Goal: Information Seeking & Learning: Learn about a topic

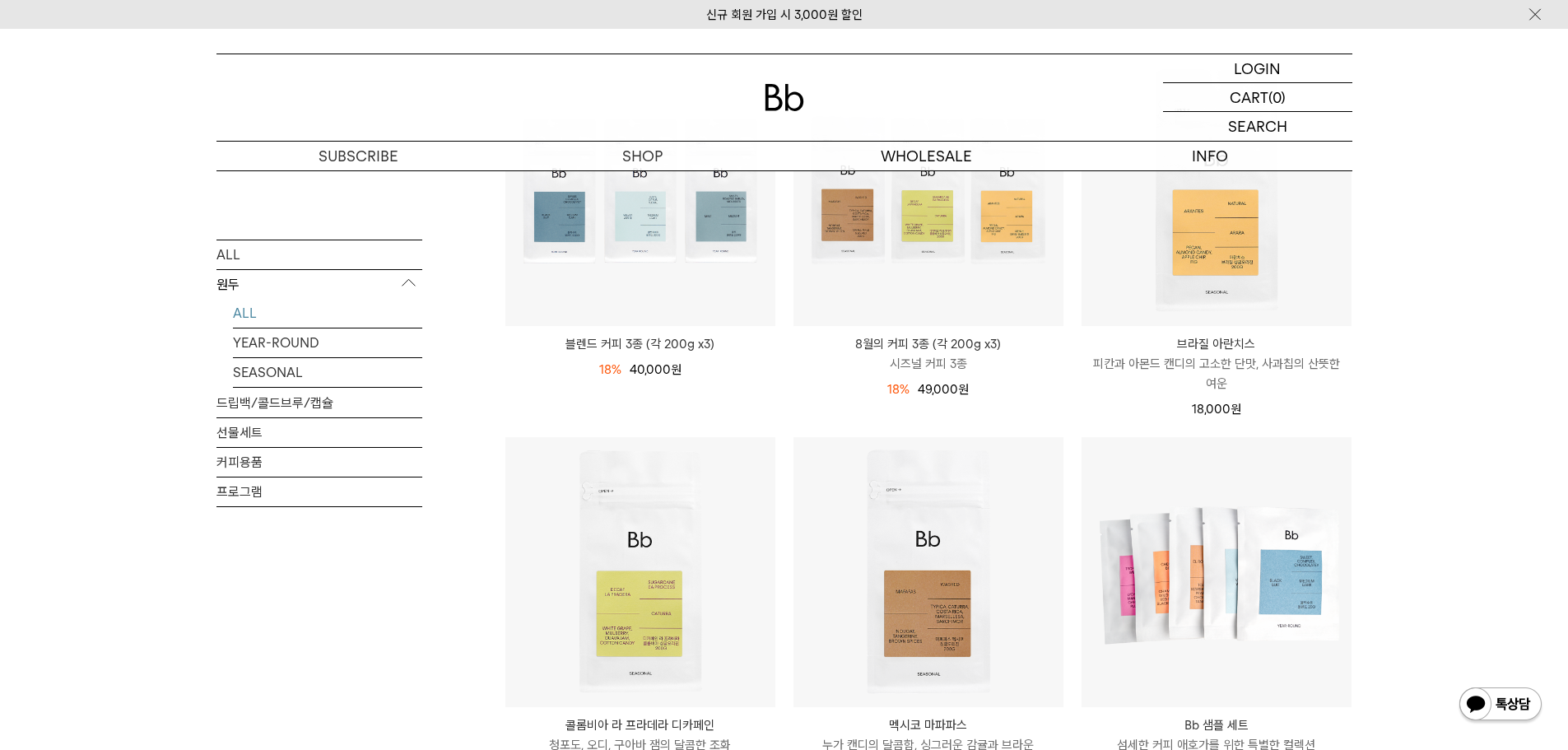
scroll to position [412, 0]
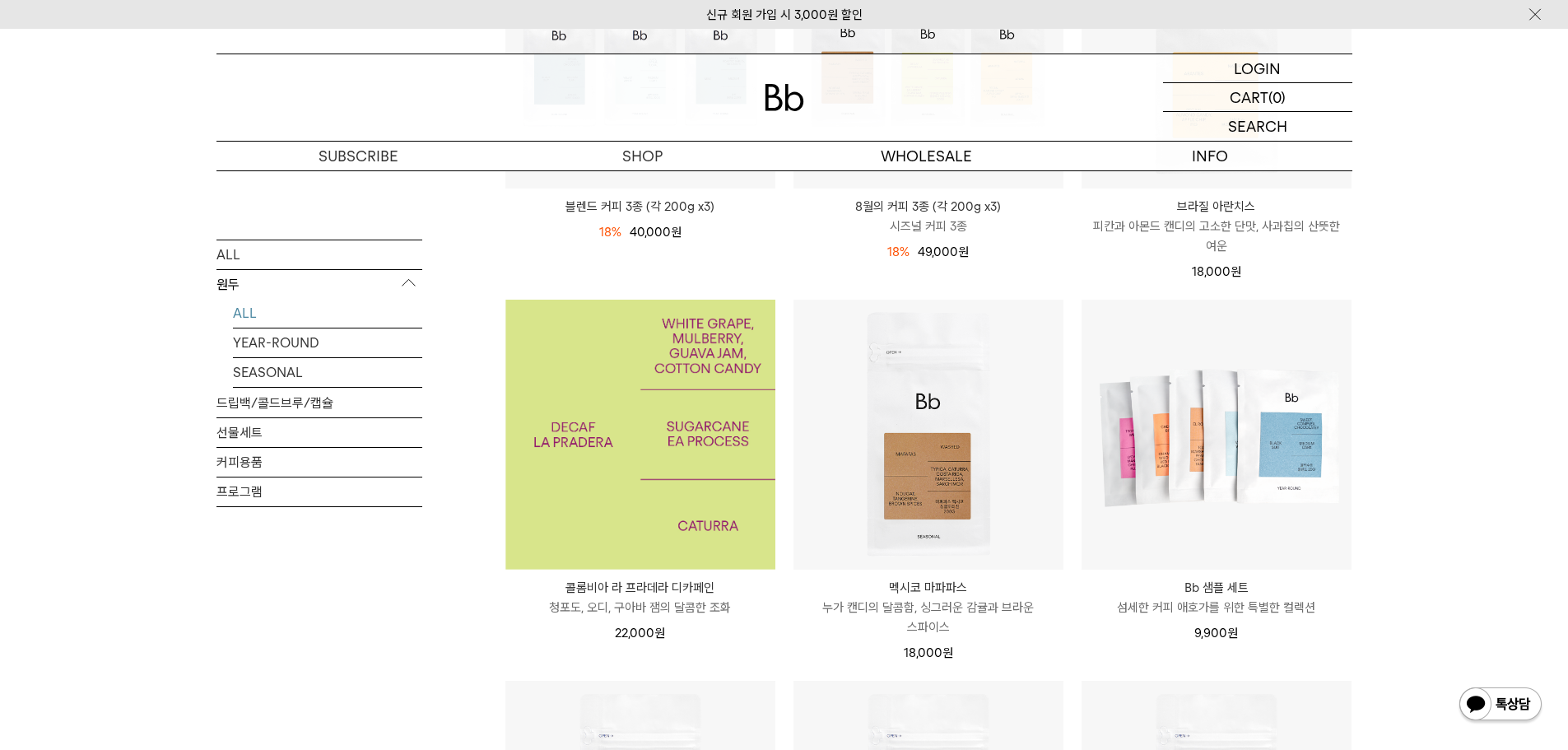
click at [592, 480] on img at bounding box center [641, 435] width 270 height 270
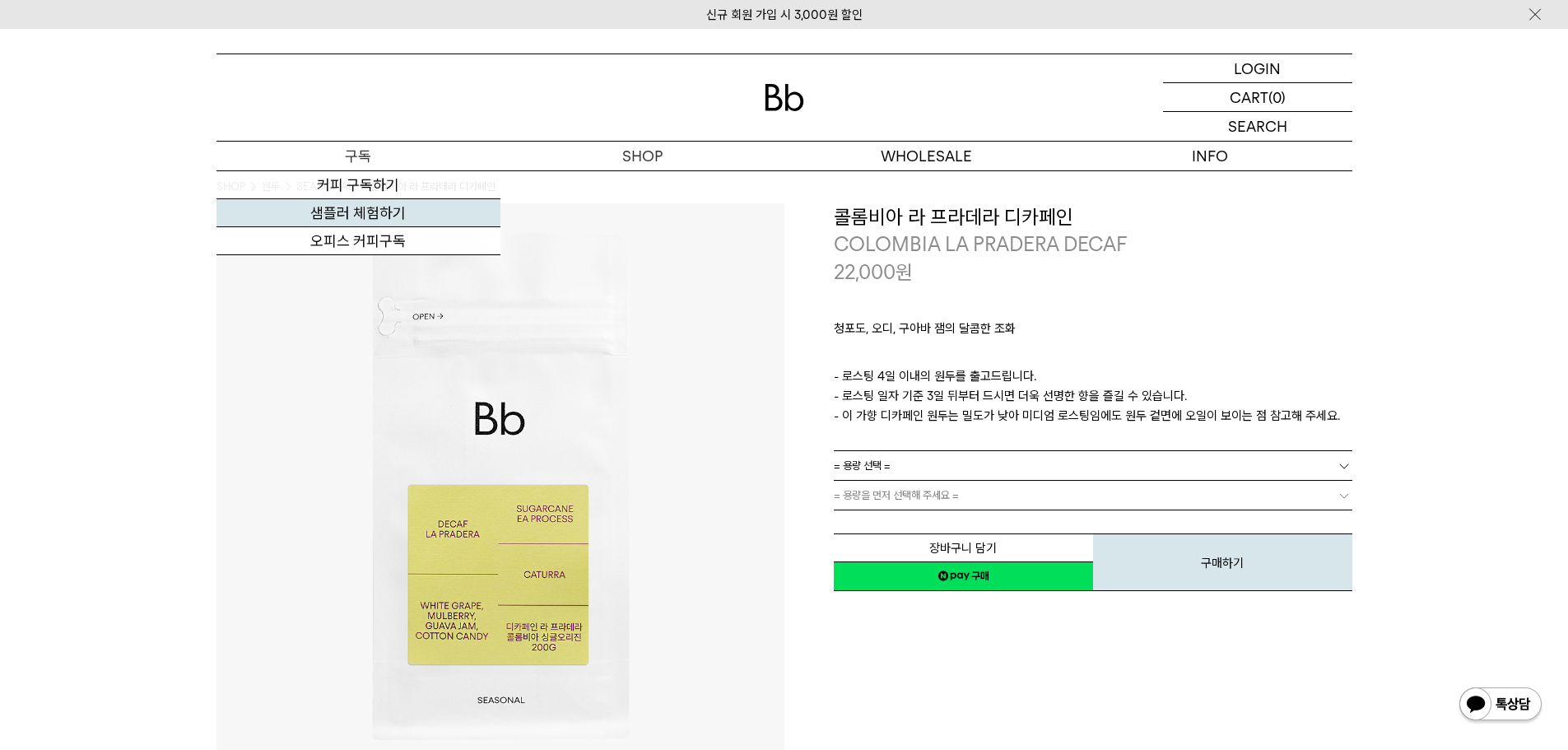
click at [345, 209] on link "샘플러 체험하기" at bounding box center [359, 213] width 284 height 28
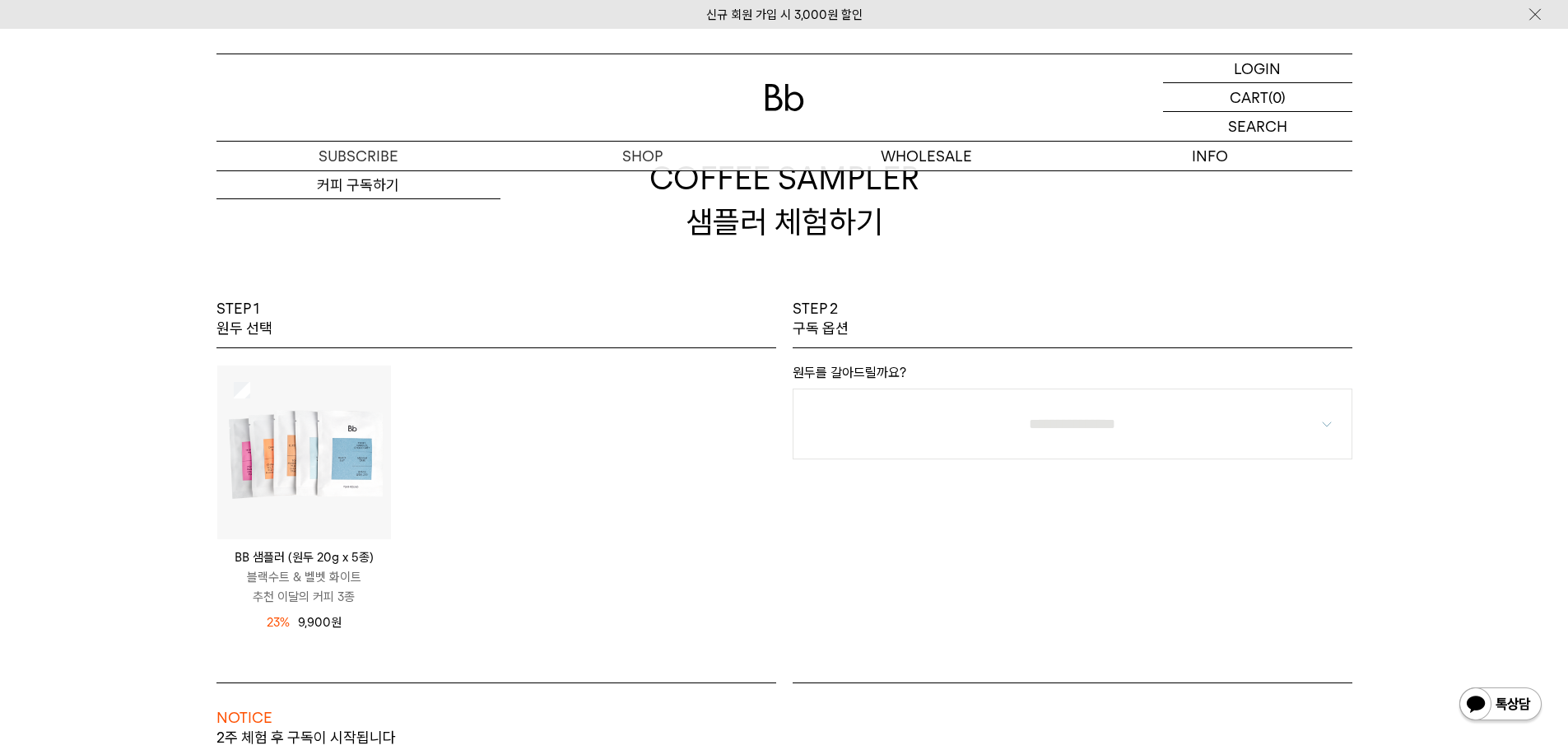
scroll to position [165, 0]
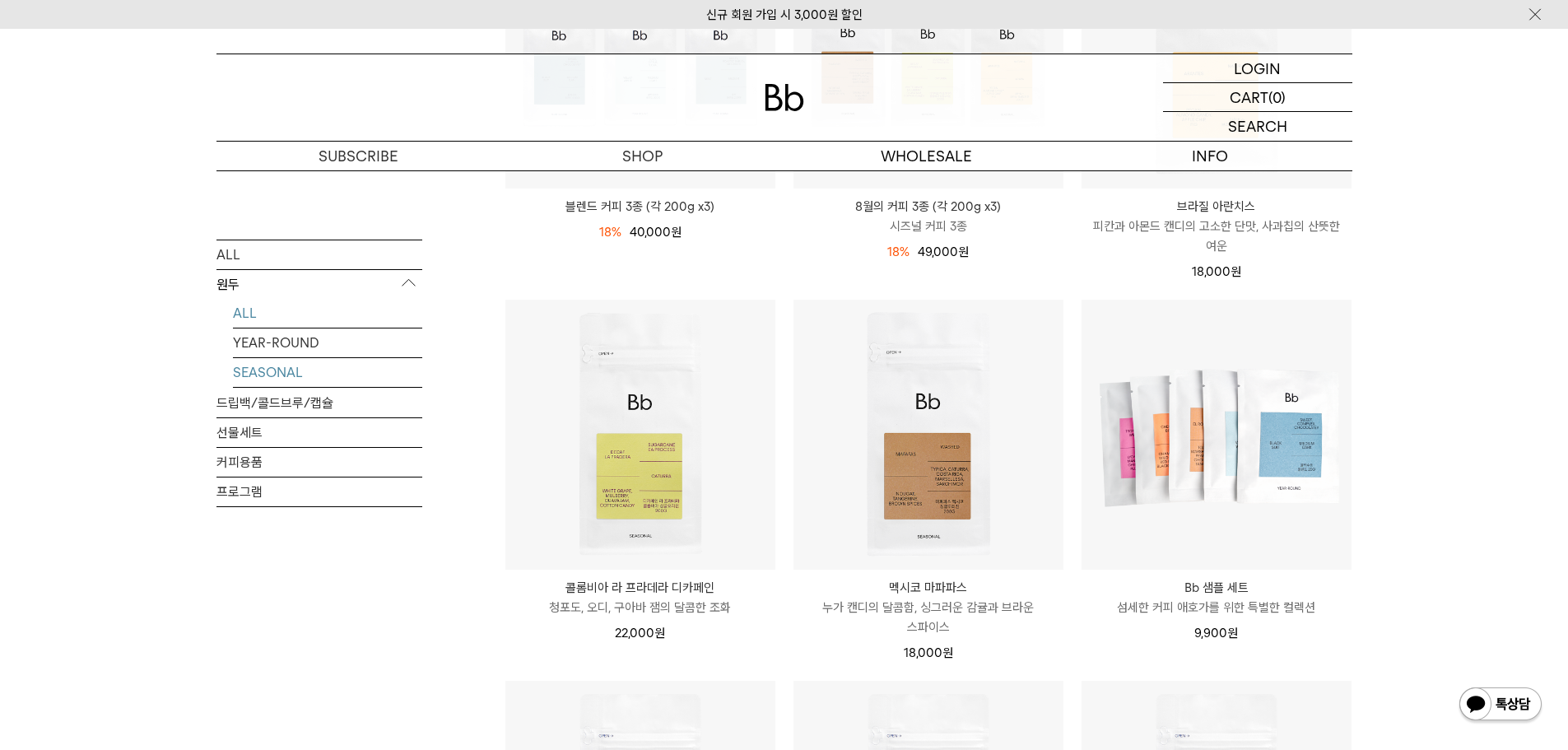
click at [299, 370] on link "SEASONAL" at bounding box center [328, 372] width 190 height 29
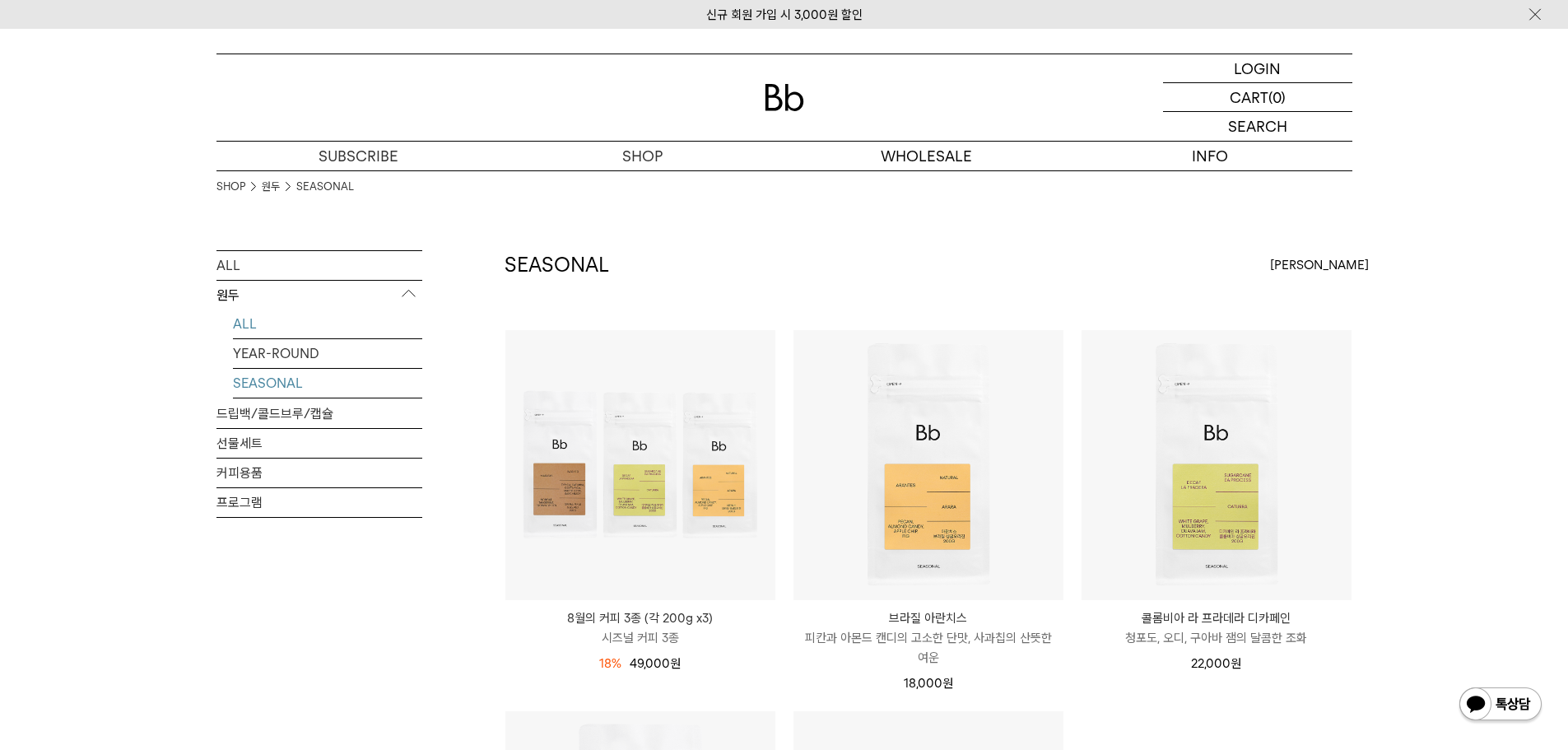
click at [293, 319] on link "ALL" at bounding box center [328, 324] width 190 height 29
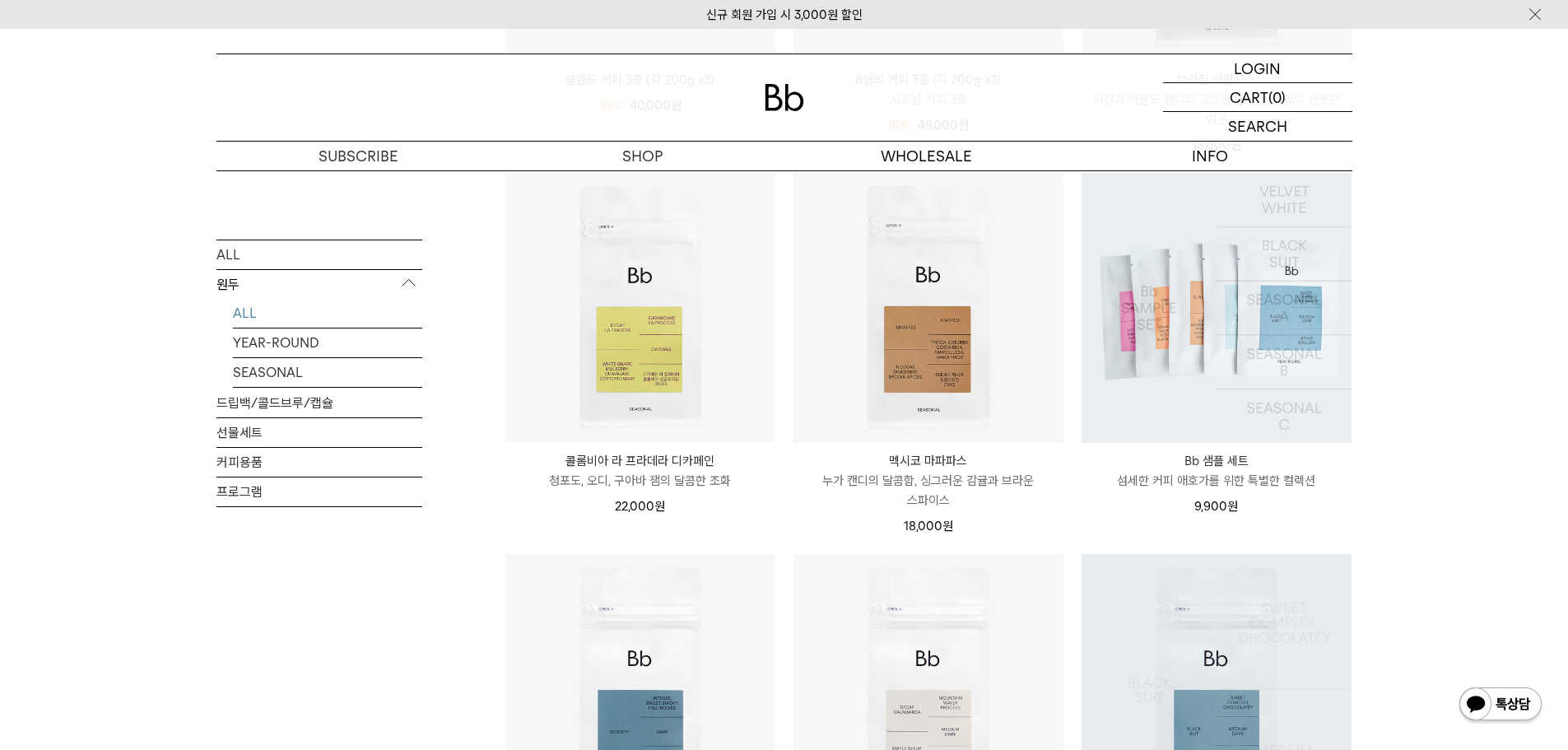
scroll to position [412, 0]
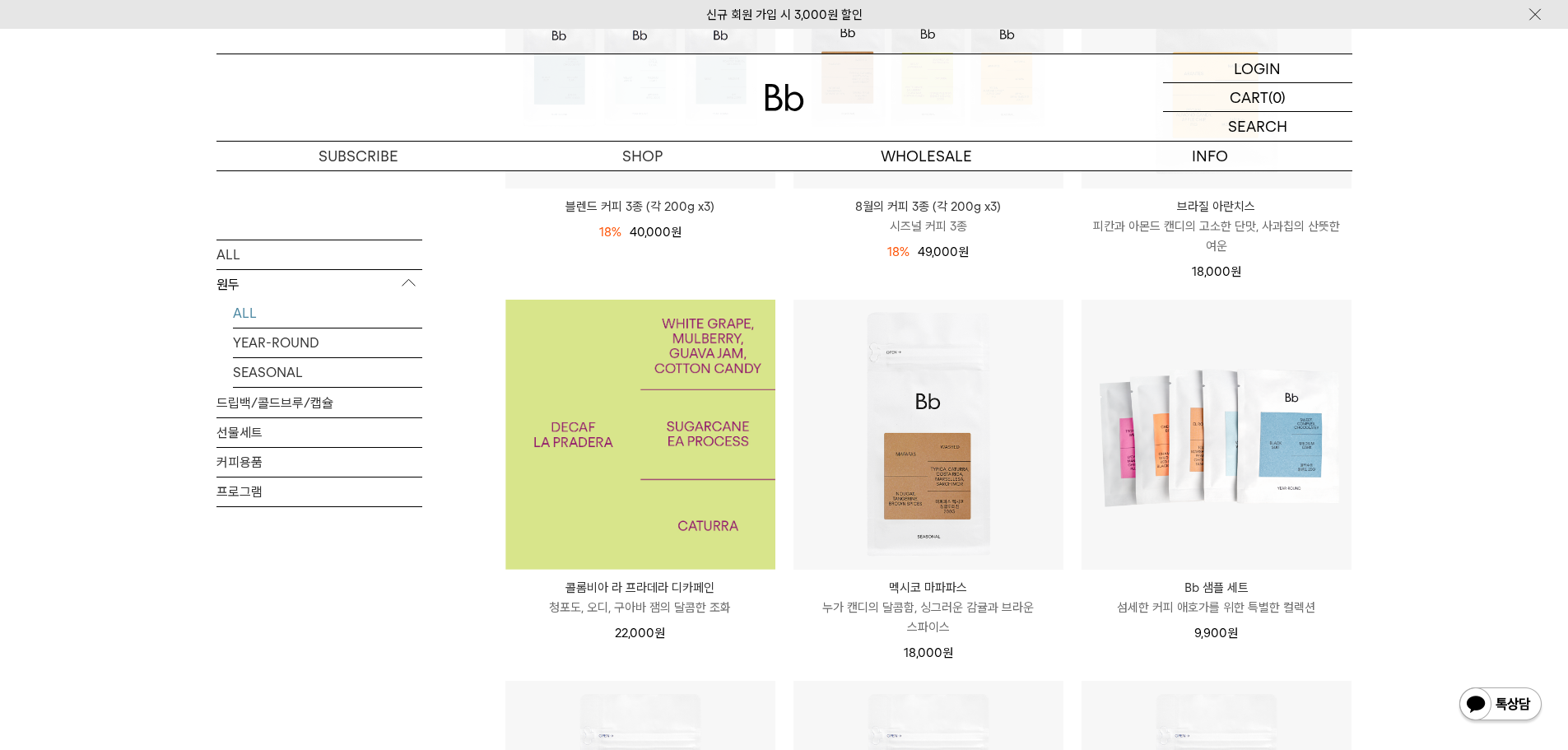
click at [645, 508] on img at bounding box center [641, 435] width 270 height 270
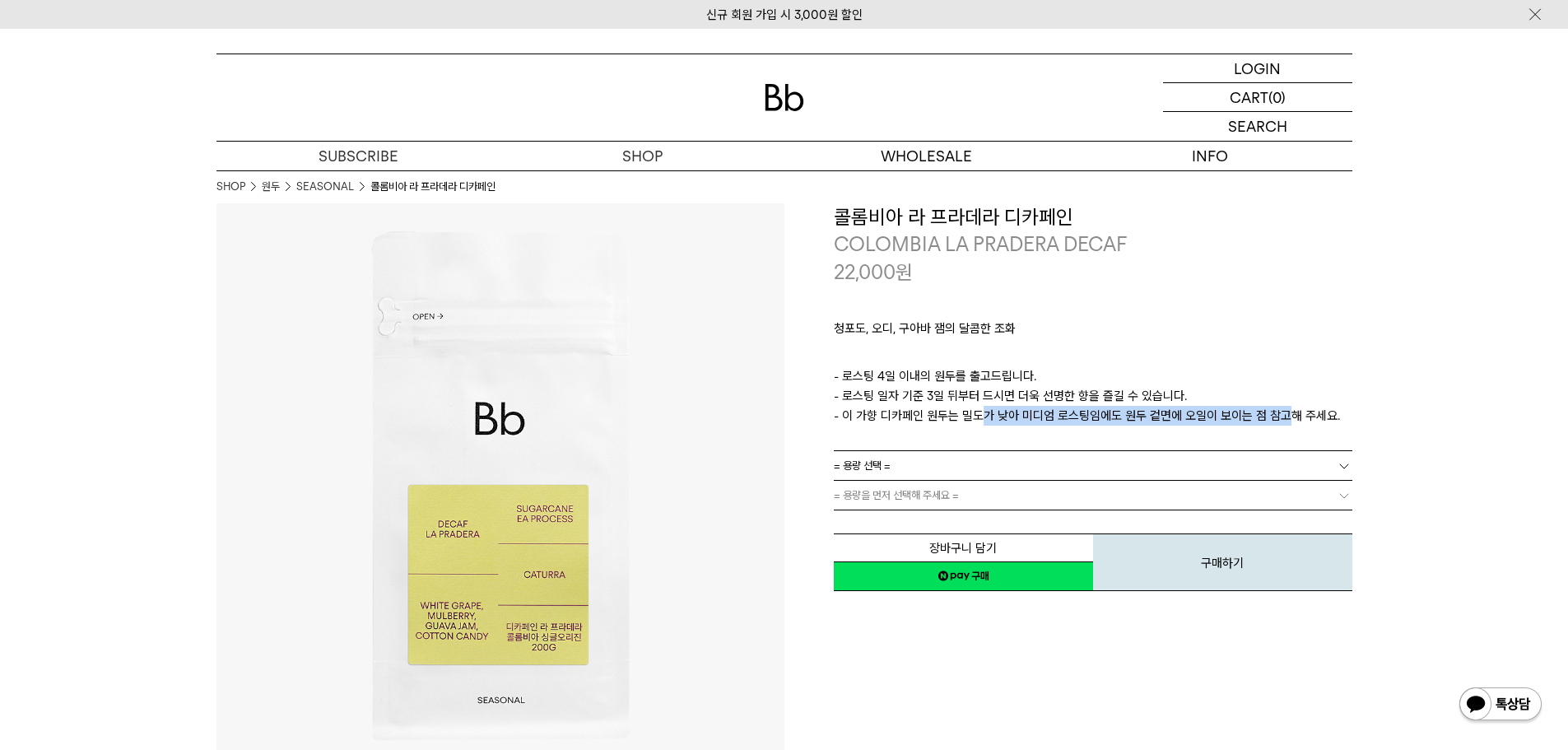
drag, startPoint x: 967, startPoint y: 410, endPoint x: 1288, endPoint y: 410, distance: 321.0
click at [1279, 410] on p "- 로스팅 4일 이내의 원두를 출고드립니다. - 로스팅 일자 기준 3일 뒤부터 드시면 더욱 선명한 향을 즐길 수 있습니다. - 이 가향 디카페…" at bounding box center [1093, 396] width 519 height 59
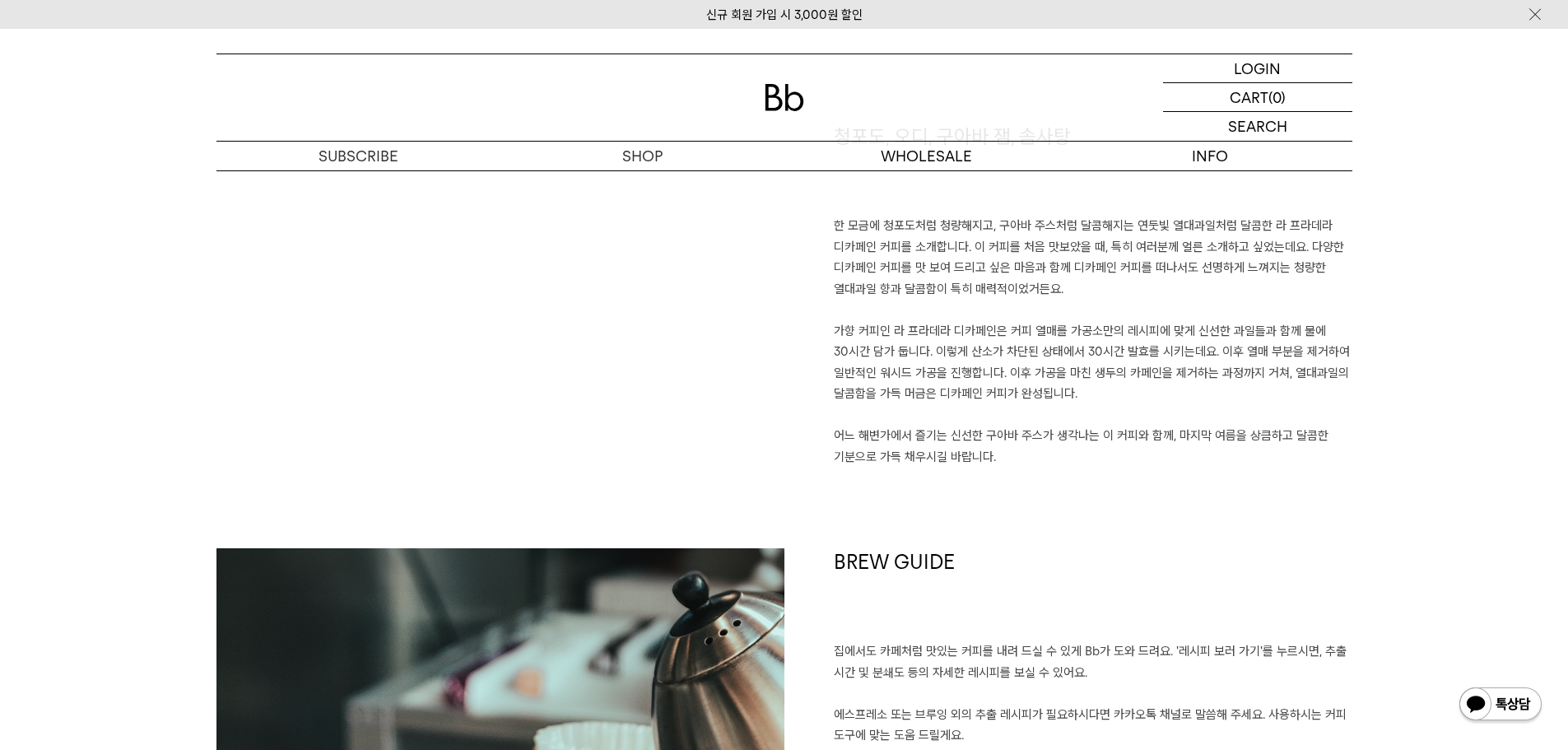
scroll to position [1646, 0]
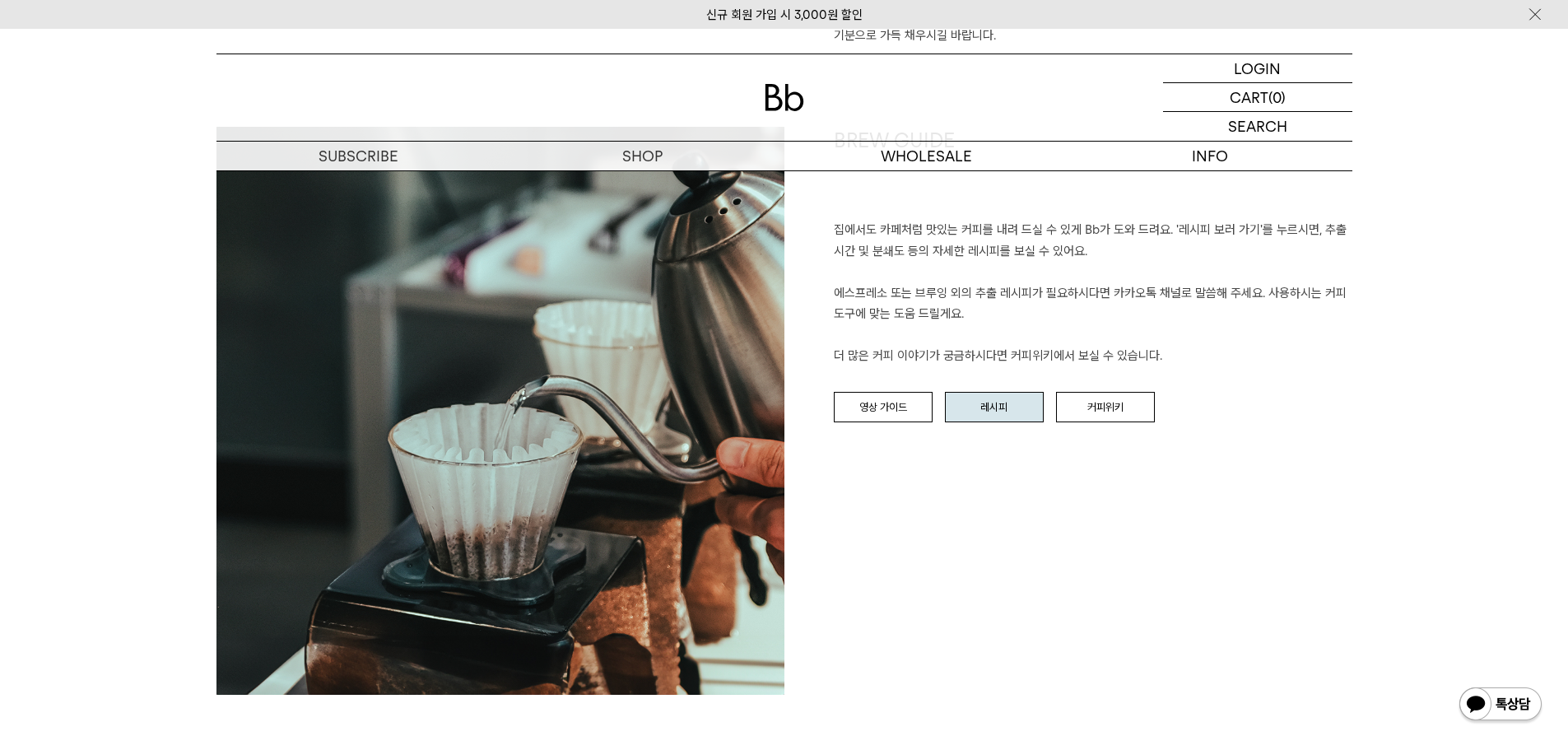
click at [1010, 415] on link "레시피" at bounding box center [995, 407] width 98 height 31
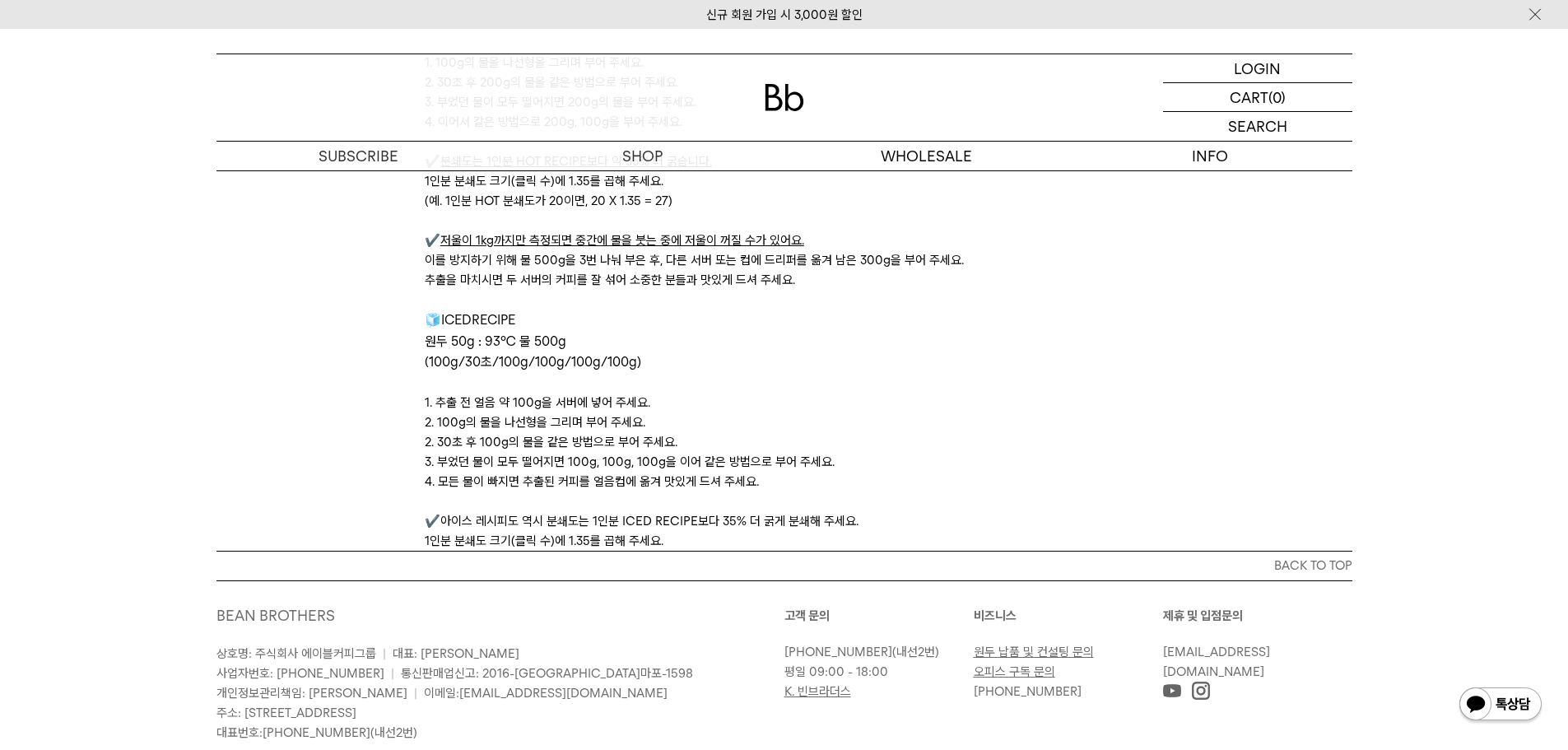
scroll to position [5512, 0]
